Goal: Information Seeking & Learning: Learn about a topic

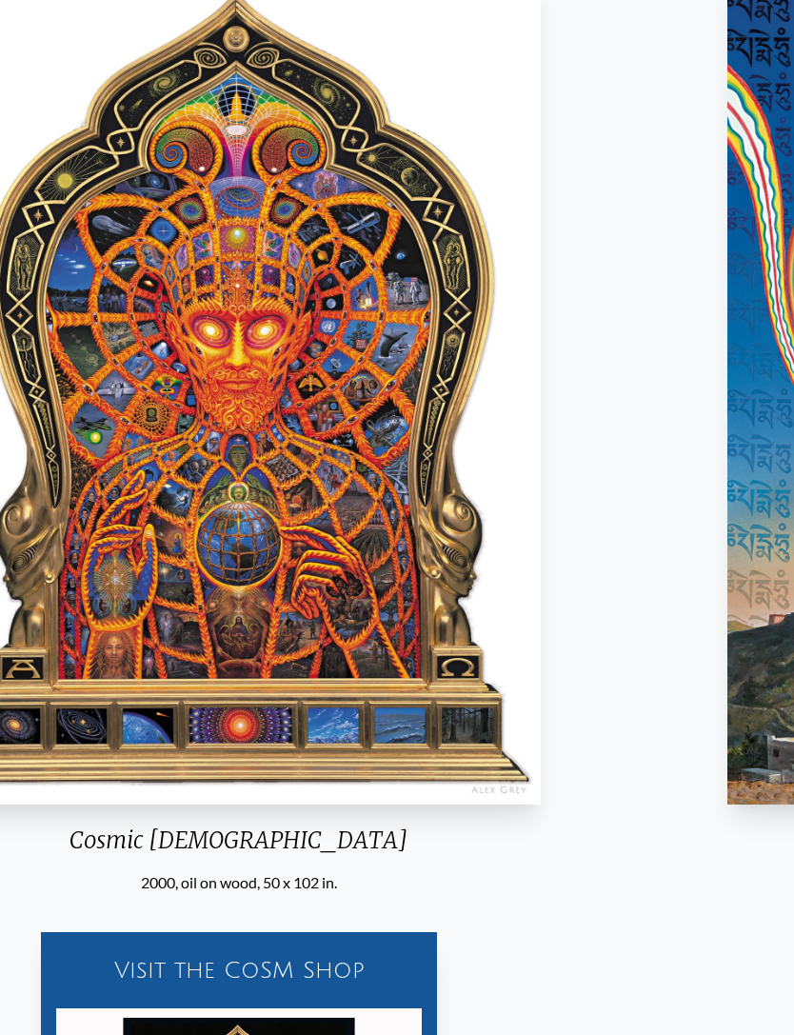
scroll to position [169, 0]
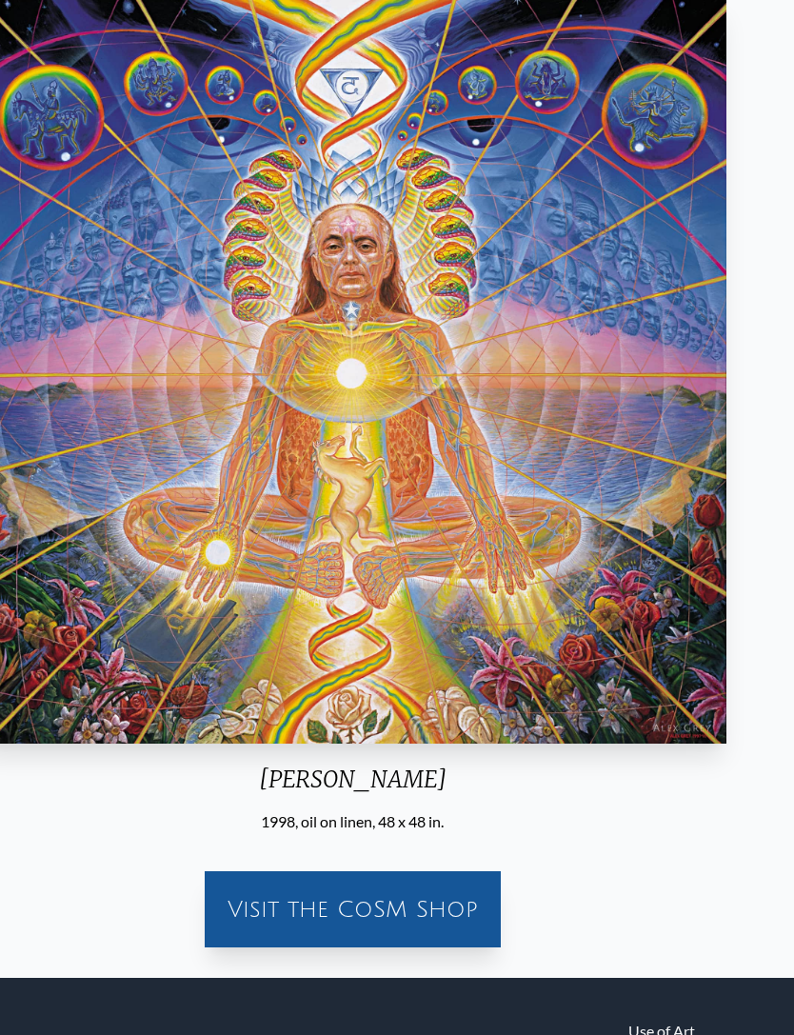
scroll to position [149, 0]
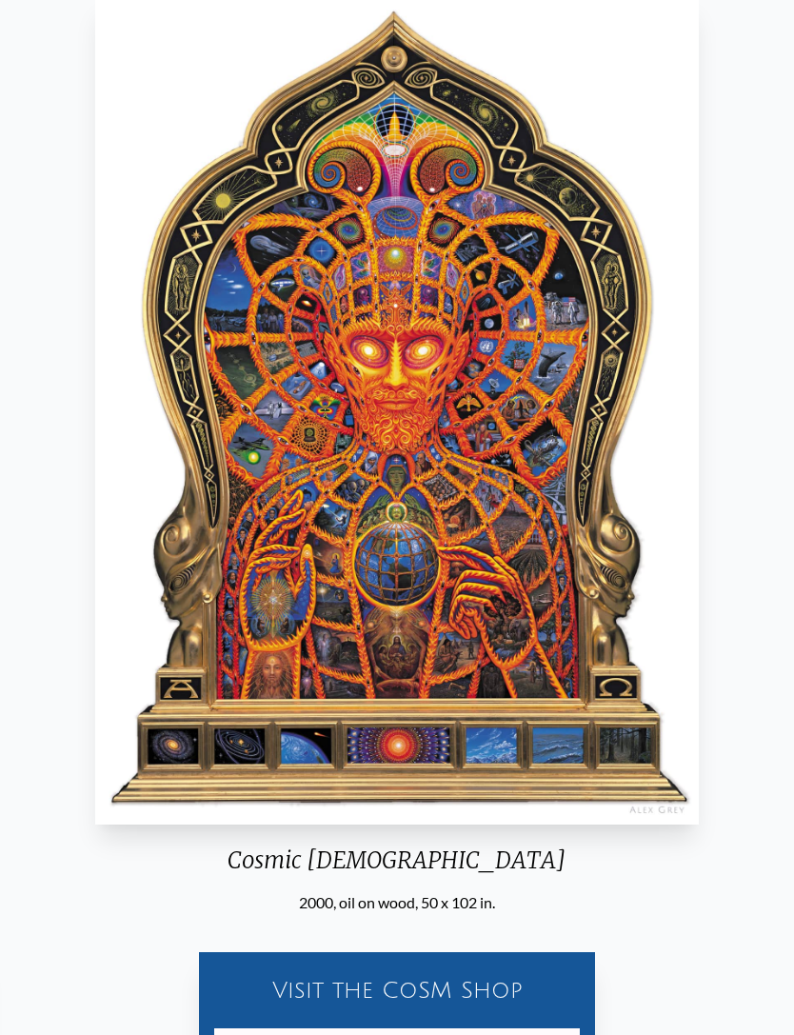
scroll to position [173, 0]
